Goal: Information Seeking & Learning: Find specific fact

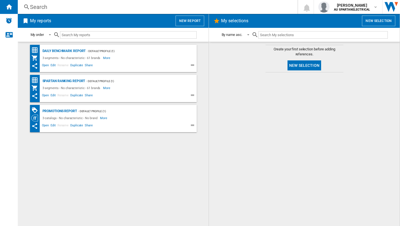
click at [87, 36] on input "text" at bounding box center [128, 34] width 137 height 7
paste input "GB455PL"
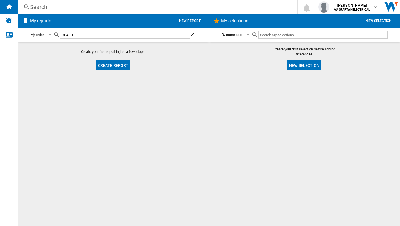
type input "GB455PL"
click at [32, 7] on div "Search" at bounding box center [156, 7] width 253 height 8
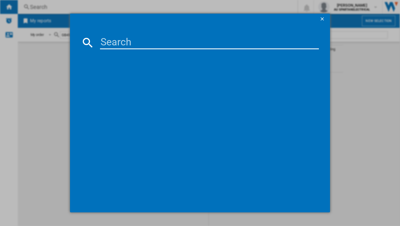
click at [104, 42] on input at bounding box center [209, 42] width 219 height 13
paste input "GB455PL"
type input "GB455PL"
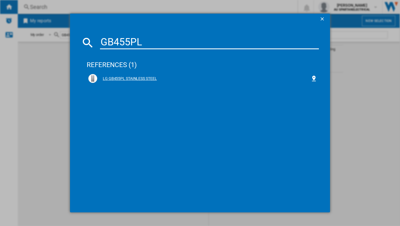
click at [139, 72] on div "LG GB455PL STAINLESS STEEL" at bounding box center [203, 78] width 232 height 12
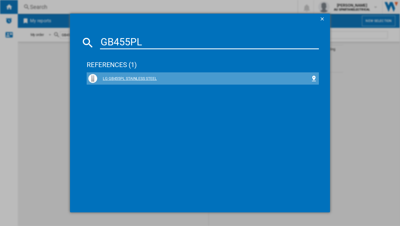
click at [135, 76] on div "LG GB455PL STAINLESS STEEL" at bounding box center [203, 79] width 213 height 6
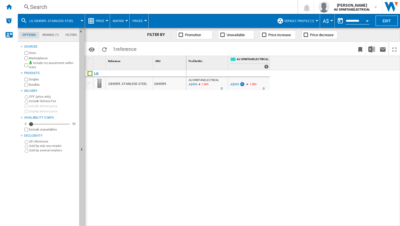
click at [108, 19] on md-menu "Price Price Price Matrix Price Ranking Analytics Base 100 Shared references Cov…" at bounding box center [97, 21] width 25 height 14
click at [100, 22] on span "Price" at bounding box center [100, 21] width 8 height 4
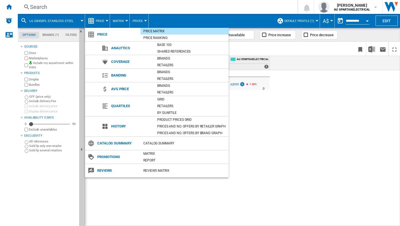
click at [100, 22] on md-backdrop at bounding box center [200, 113] width 400 height 226
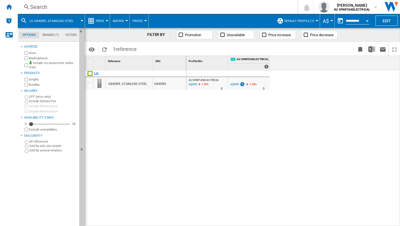
click at [204, 85] on icon "-1.96 %" at bounding box center [202, 85] width 3 height 7
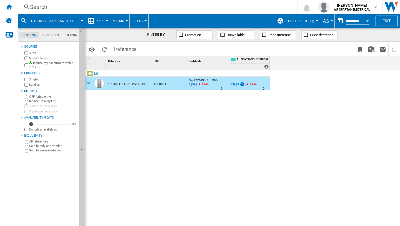
click at [260, 87] on div "AU SPARTANELECTRICAL 0.0 % A$999 -1.96 % N/A 0 AU SPARTANELECTRICAL" at bounding box center [248, 84] width 39 height 13
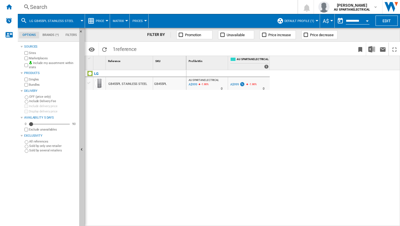
click at [234, 84] on div "A$999" at bounding box center [234, 84] width 9 height 4
click at [194, 83] on div "A$999" at bounding box center [192, 85] width 9 height 6
click at [117, 83] on div "GB455PL STAINLESS STEEL" at bounding box center [127, 83] width 39 height 13
